Goal: Complete application form: Complete application form

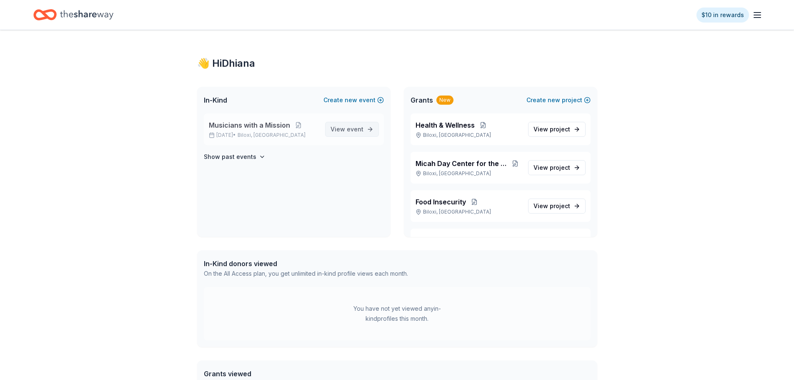
click at [346, 131] on span "View event" at bounding box center [347, 129] width 33 height 10
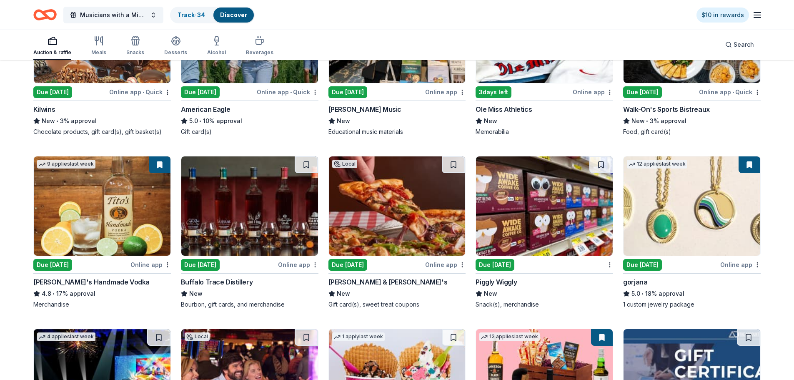
scroll to position [1050, 0]
click at [204, 243] on img at bounding box center [249, 205] width 137 height 99
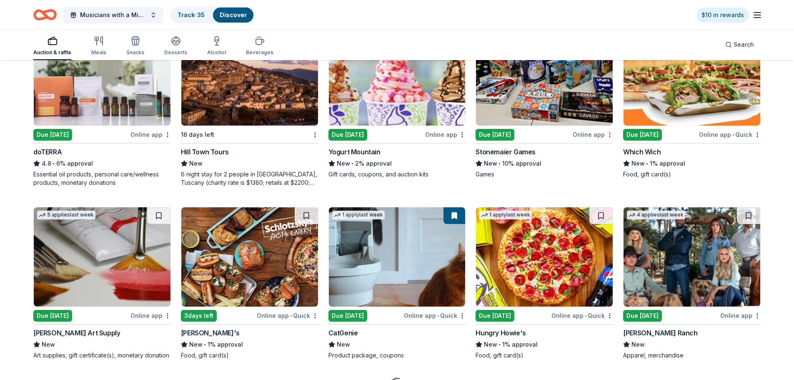
scroll to position [1897, 0]
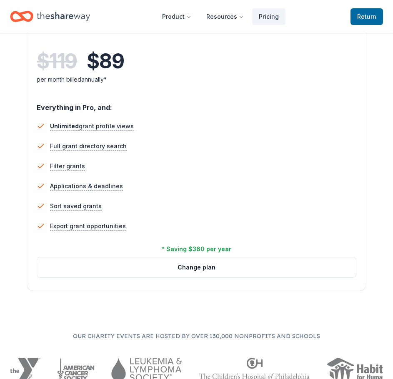
scroll to position [1156, 0]
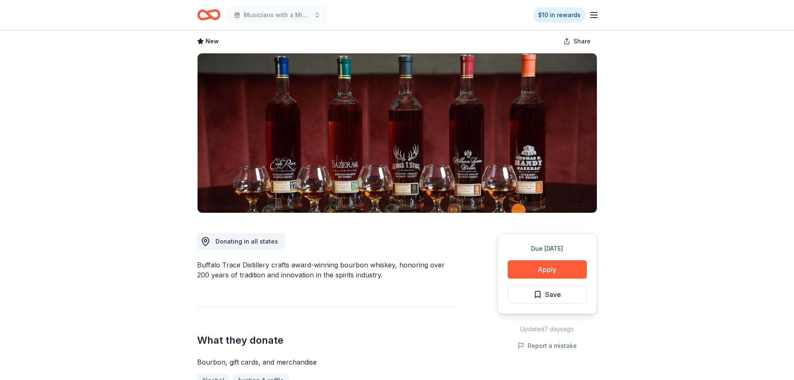
scroll to position [18, 0]
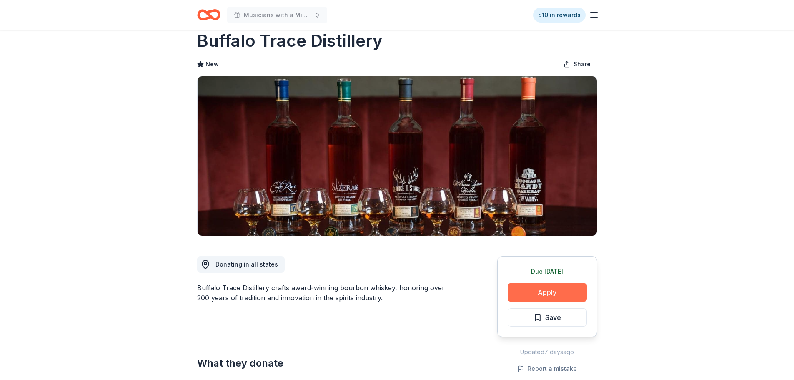
click at [541, 291] on button "Apply" at bounding box center [547, 292] width 79 height 18
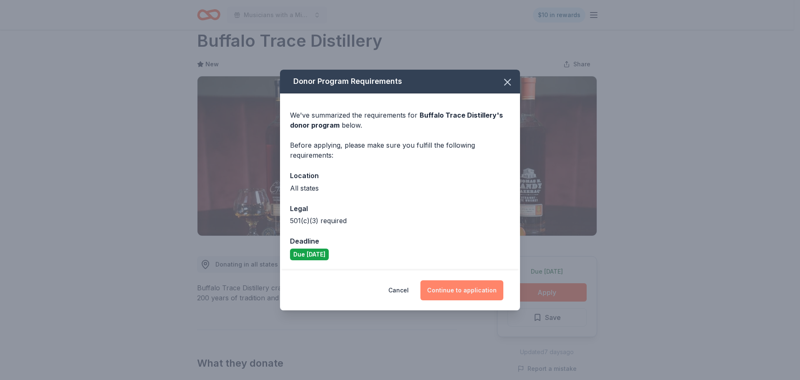
click at [478, 295] on button "Continue to application" at bounding box center [462, 290] width 83 height 20
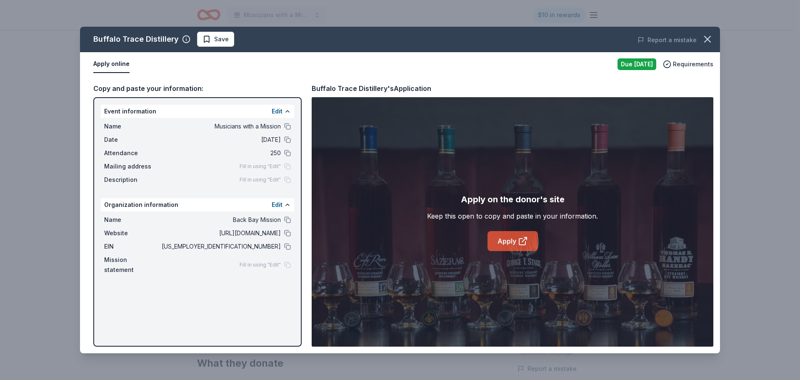
click at [516, 234] on link "Apply" at bounding box center [513, 241] width 50 height 20
click at [517, 240] on link "Apply" at bounding box center [513, 241] width 50 height 20
click at [705, 40] on icon "button" at bounding box center [708, 39] width 12 height 12
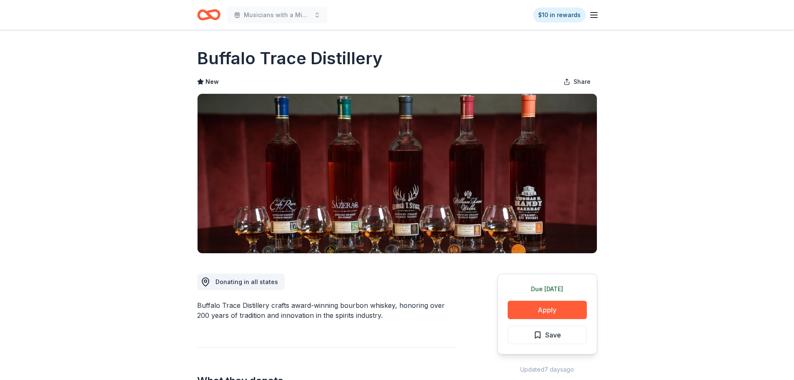
scroll to position [20, 0]
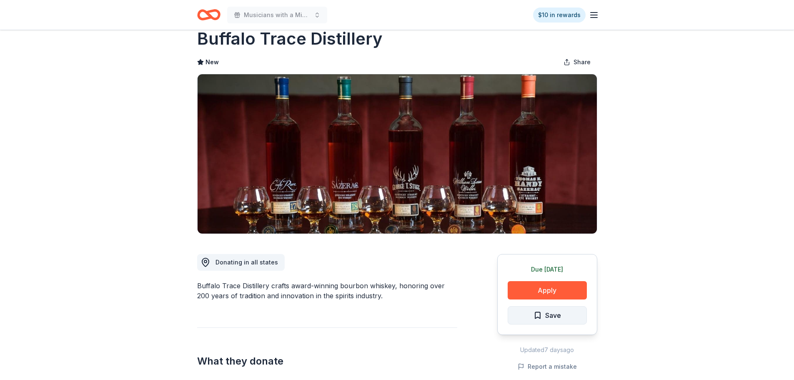
click at [534, 314] on span "Save" at bounding box center [548, 315] width 28 height 11
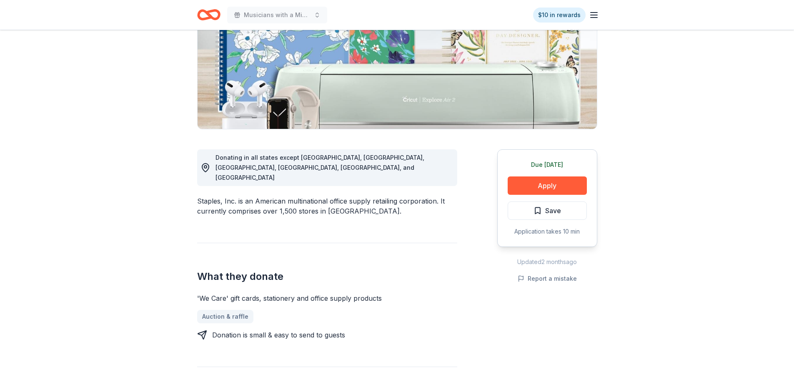
scroll to position [125, 0]
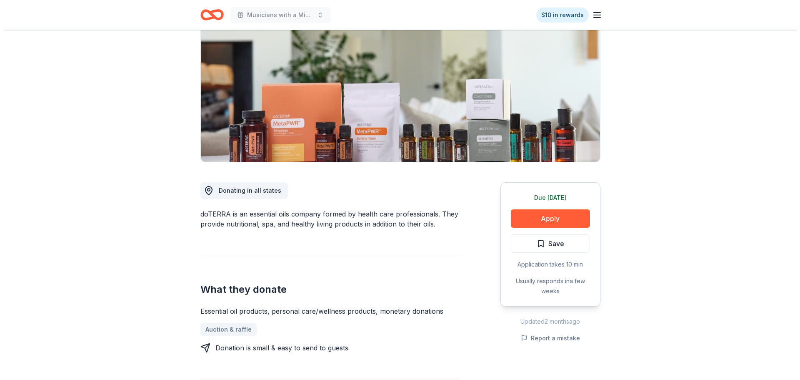
scroll to position [92, 0]
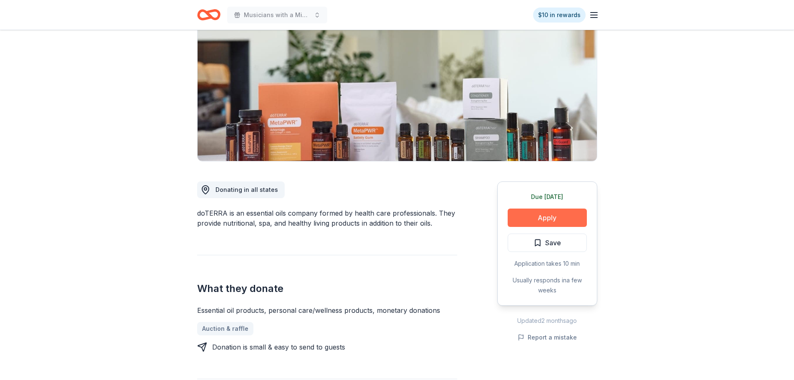
click at [557, 218] on button "Apply" at bounding box center [547, 217] width 79 height 18
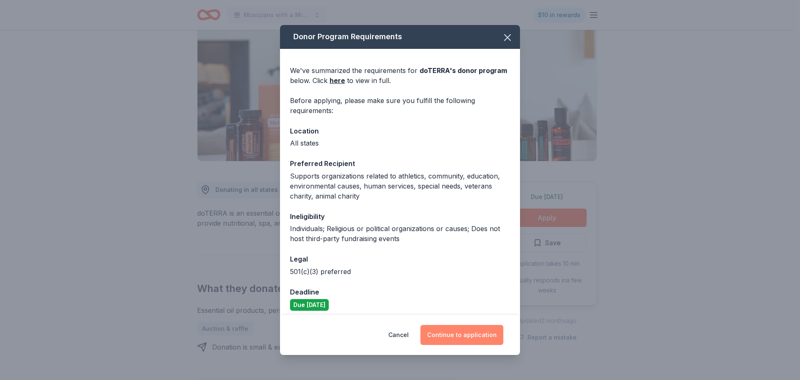
click at [461, 342] on button "Continue to application" at bounding box center [462, 335] width 83 height 20
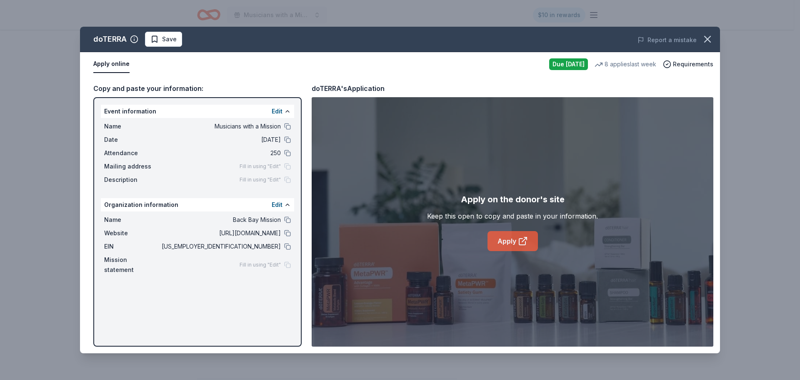
click at [504, 243] on link "Apply" at bounding box center [513, 241] width 50 height 20
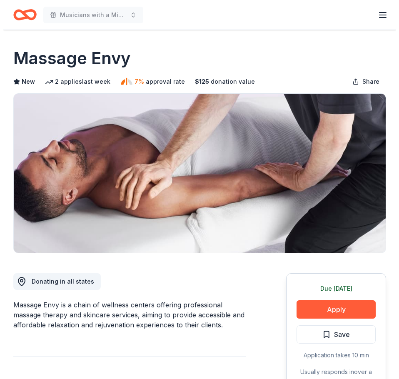
scroll to position [109, 0]
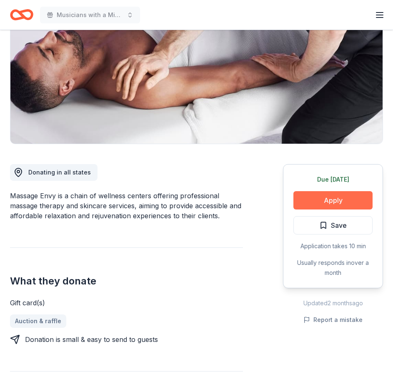
click at [325, 205] on button "Apply" at bounding box center [332, 200] width 79 height 18
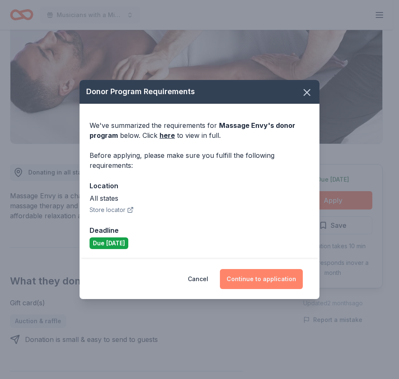
click at [251, 280] on button "Continue to application" at bounding box center [261, 279] width 83 height 20
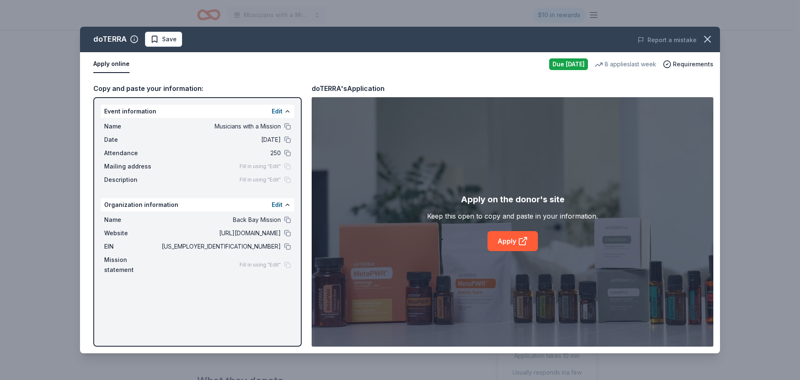
scroll to position [92, 0]
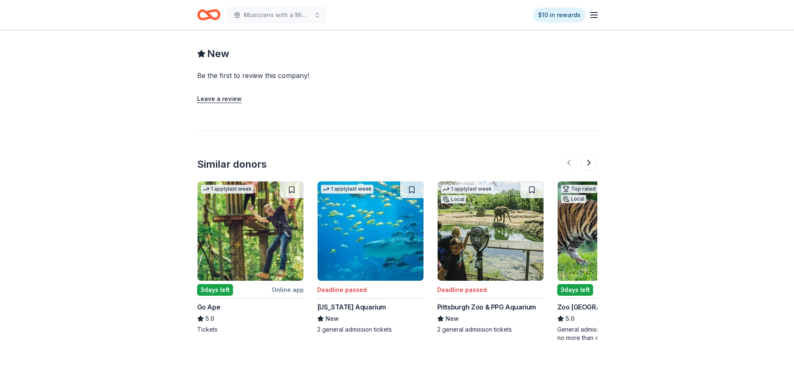
scroll to position [690, 0]
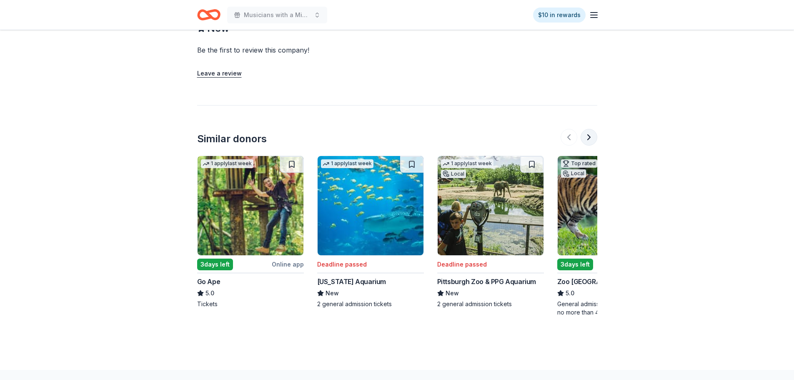
click at [588, 136] on button at bounding box center [589, 137] width 17 height 17
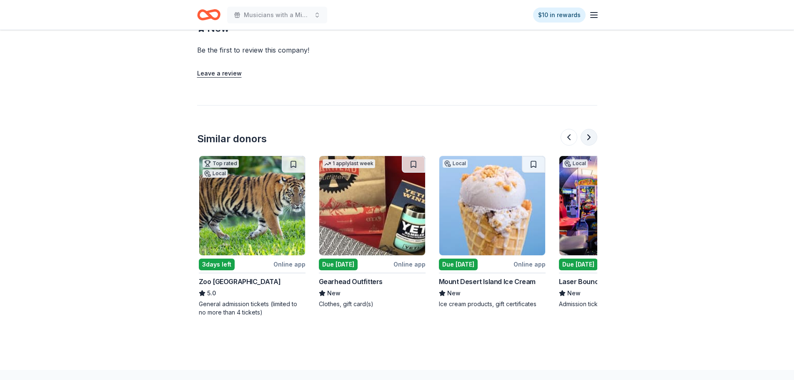
scroll to position [0, 360]
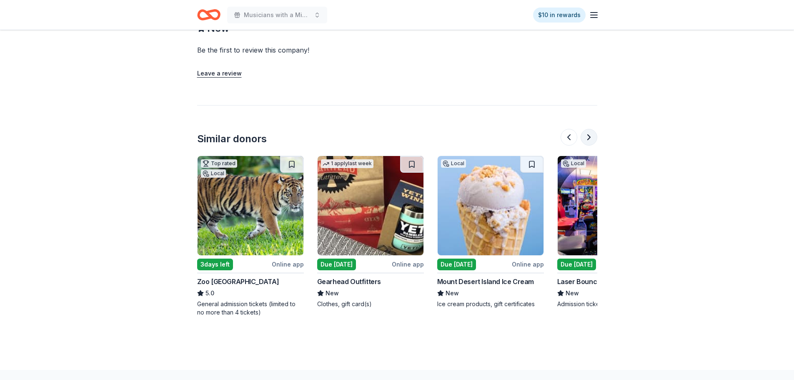
click at [588, 136] on button at bounding box center [589, 137] width 17 height 17
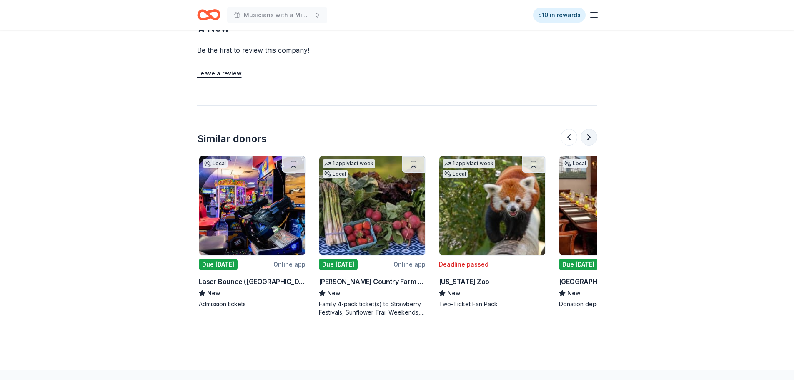
scroll to position [0, 720]
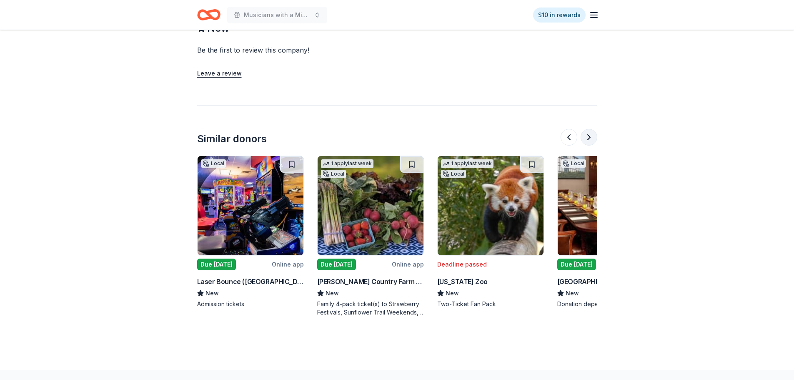
click at [588, 136] on button at bounding box center [589, 137] width 17 height 17
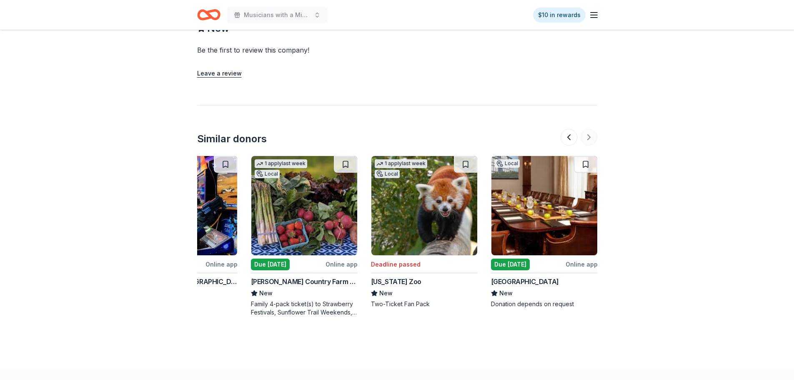
scroll to position [0, 787]
click at [588, 136] on div at bounding box center [579, 137] width 37 height 17
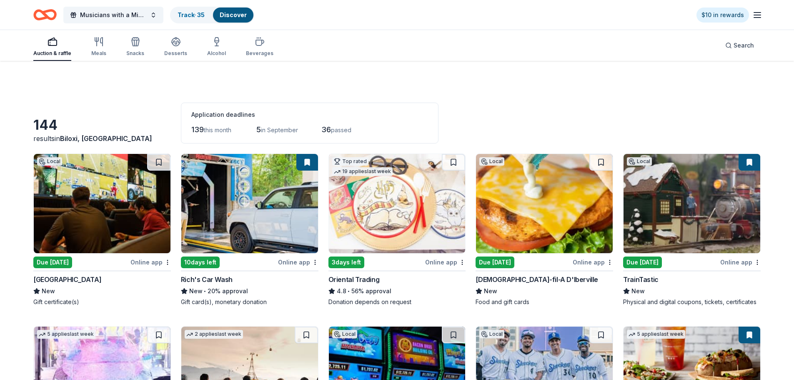
scroll to position [1897, 0]
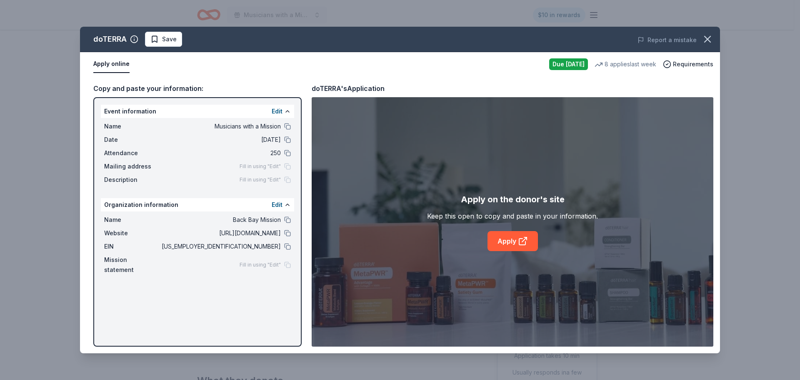
scroll to position [92, 0]
